Goal: Task Accomplishment & Management: Complete application form

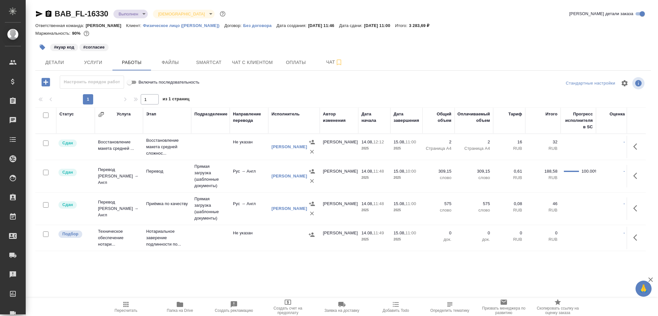
click at [285, 174] on div "[PERSON_NAME]" at bounding box center [290, 176] width 36 height 6
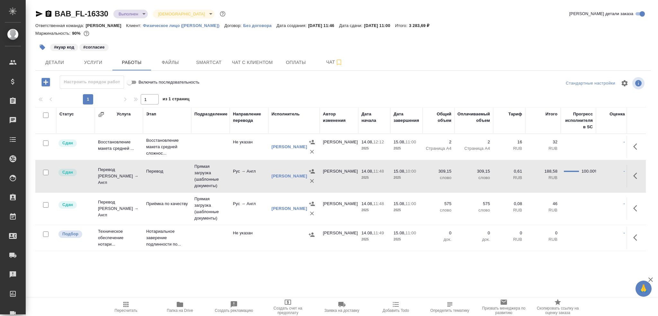
click at [285, 174] on div "[PERSON_NAME]" at bounding box center [290, 176] width 36 height 6
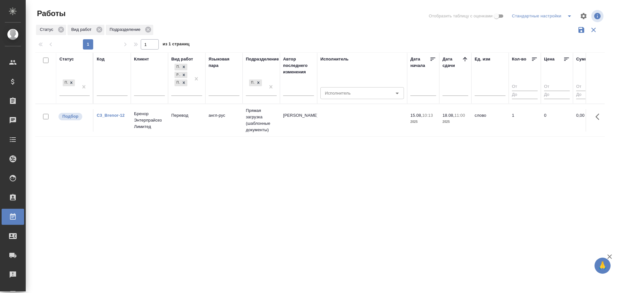
click at [182, 120] on td "Перевод" at bounding box center [186, 120] width 37 height 22
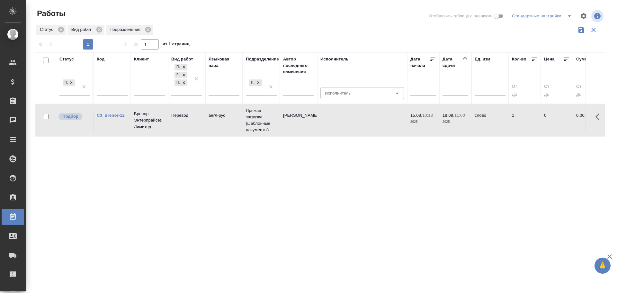
click at [182, 120] on td "Перевод" at bounding box center [186, 120] width 37 height 22
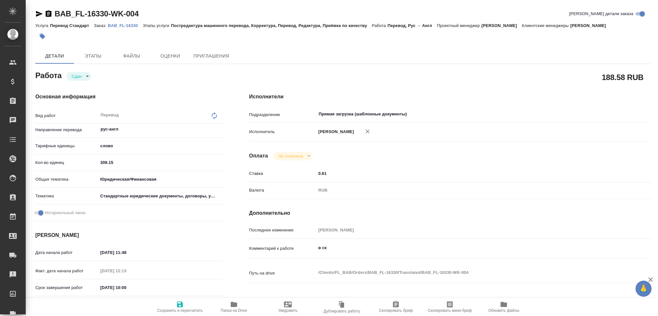
scroll to position [225, 0]
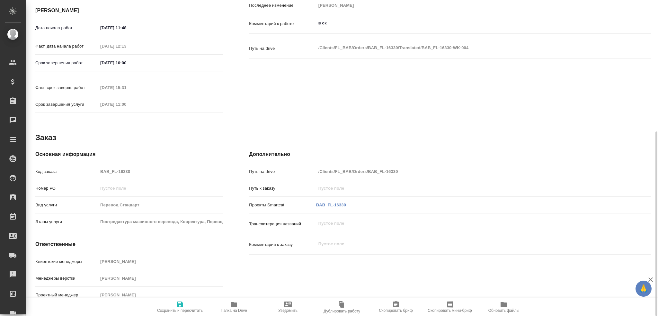
type textarea "x"
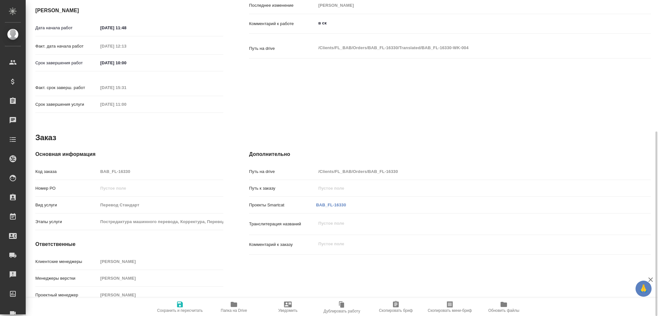
type textarea "x"
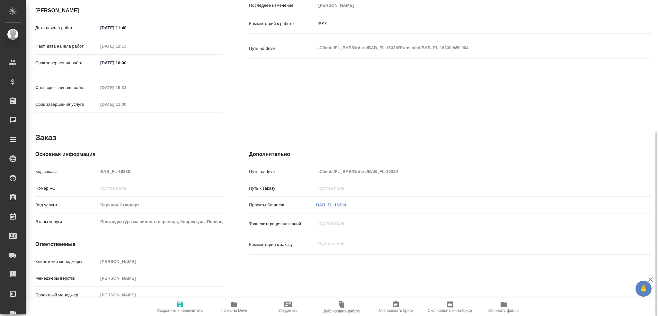
type textarea "x"
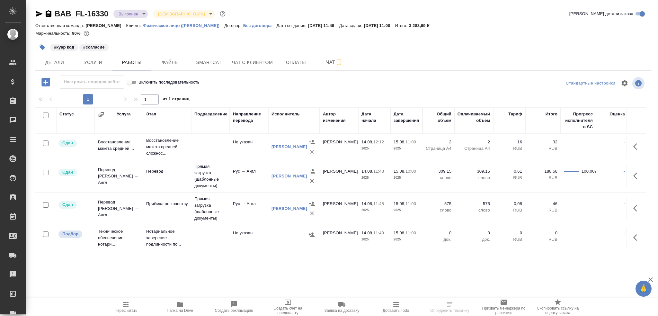
click at [181, 309] on span "Папка на Drive" at bounding box center [180, 310] width 26 height 4
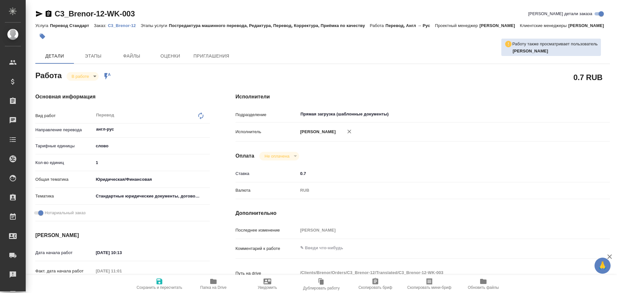
type textarea "x"
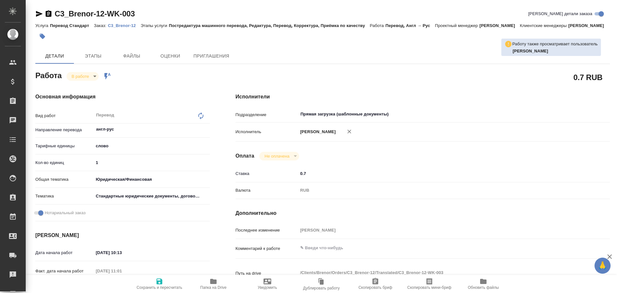
type textarea "x"
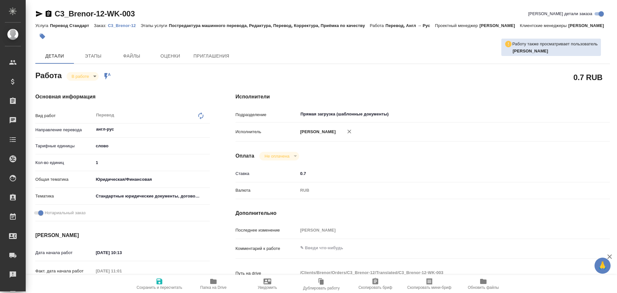
type textarea "x"
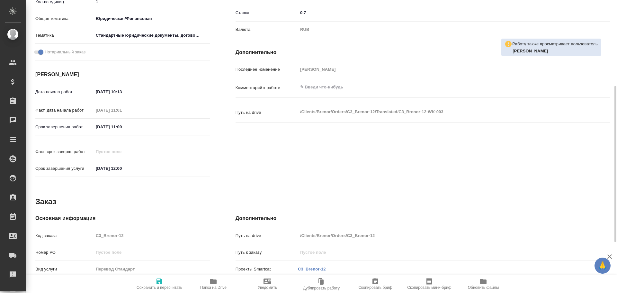
scroll to position [255, 0]
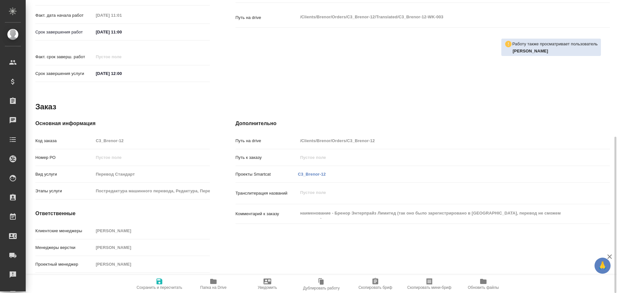
type textarea "x"
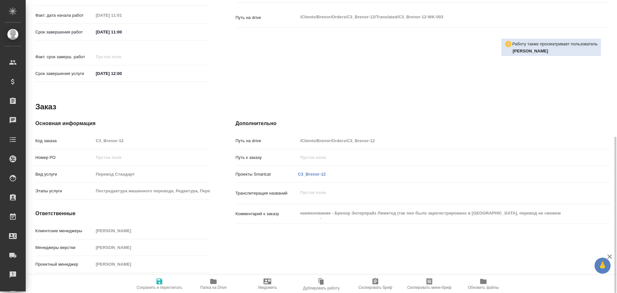
type textarea "x"
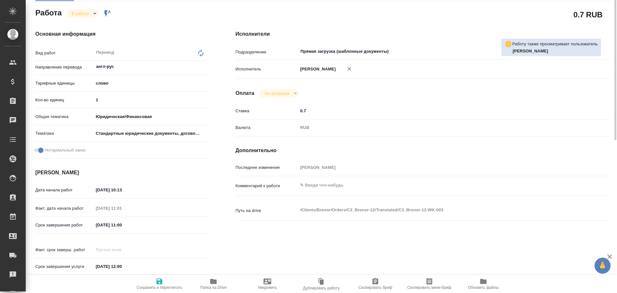
scroll to position [0, 0]
